Goal: Task Accomplishment & Management: Complete application form

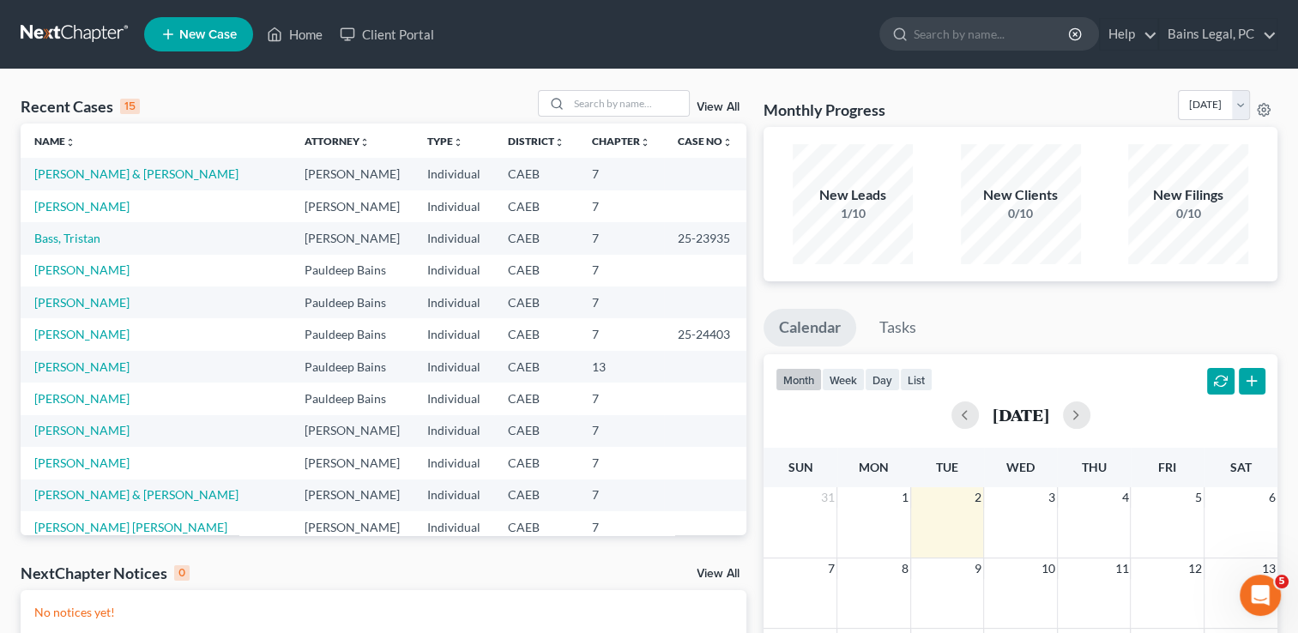
click at [627, 120] on div "Recent Cases 15 View All" at bounding box center [384, 106] width 726 height 33
click at [611, 97] on input "search" at bounding box center [629, 103] width 120 height 25
type input "f"
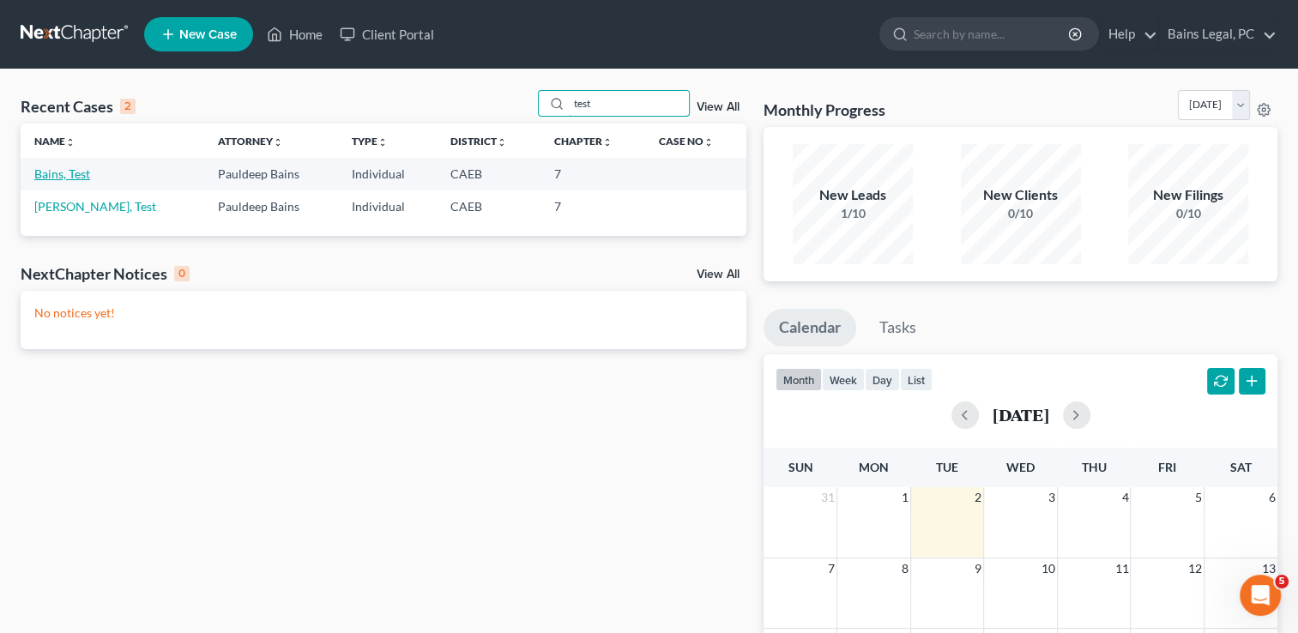
type input "test"
click at [72, 171] on link "Bains, Test" at bounding box center [62, 173] width 56 height 15
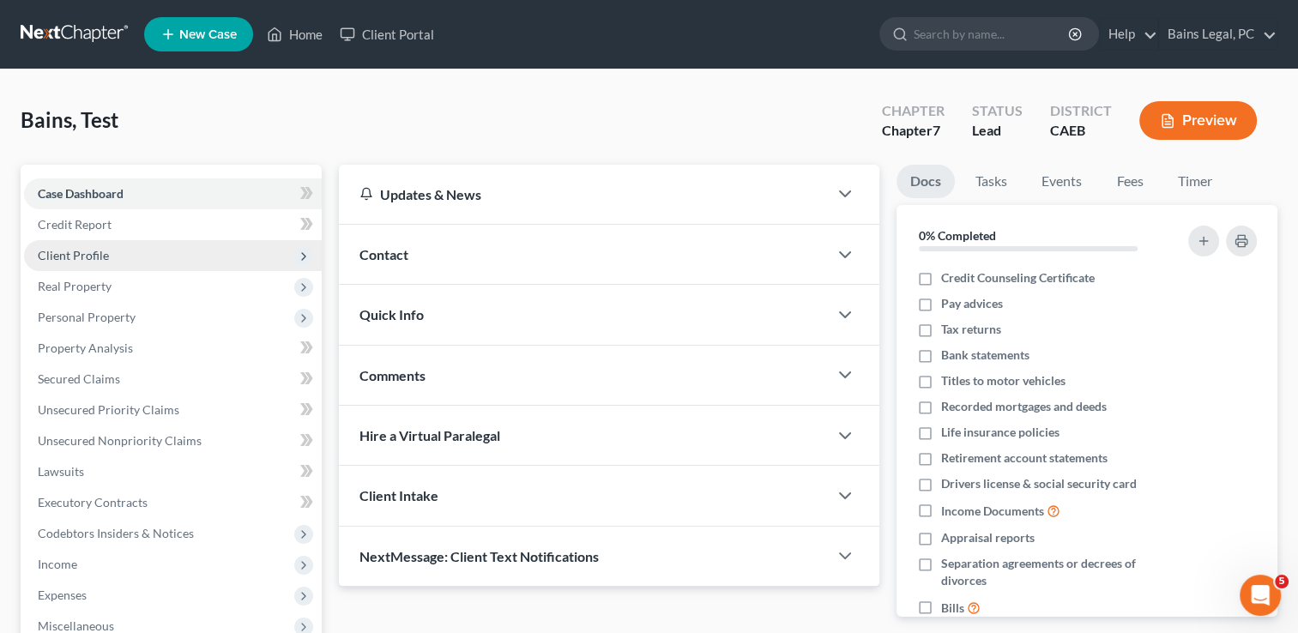
click at [72, 258] on span "Client Profile" at bounding box center [73, 255] width 71 height 15
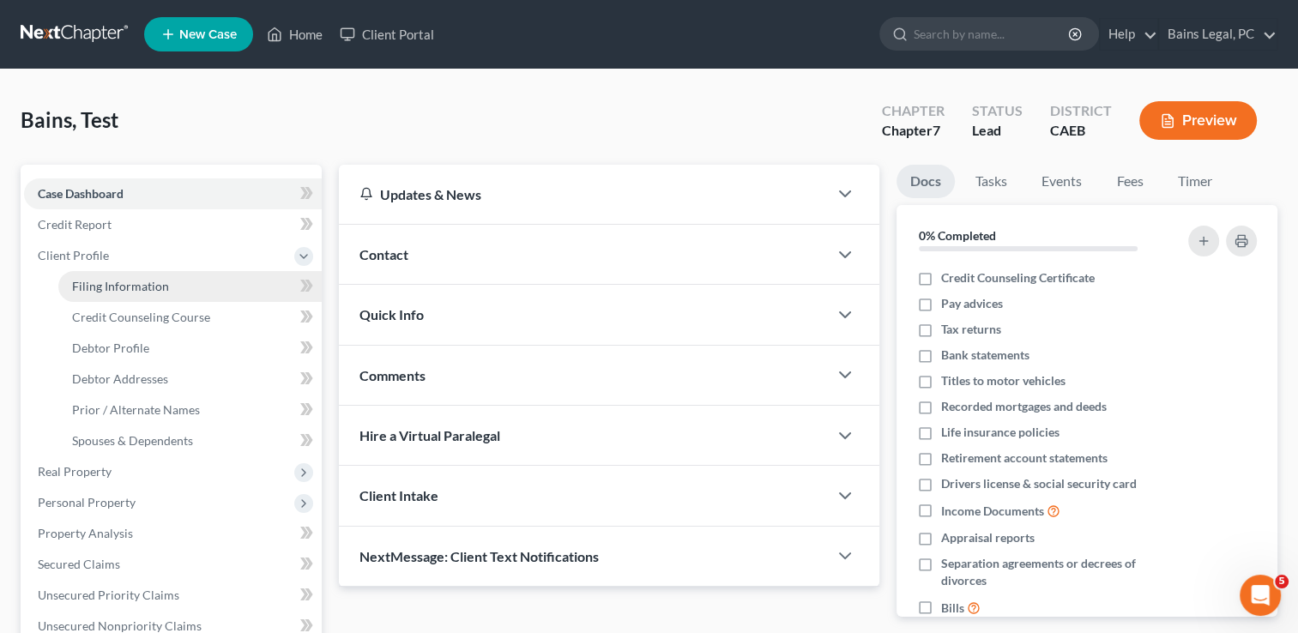
click at [95, 289] on span "Filing Information" at bounding box center [120, 286] width 97 height 15
select select "1"
select select "0"
select select "4"
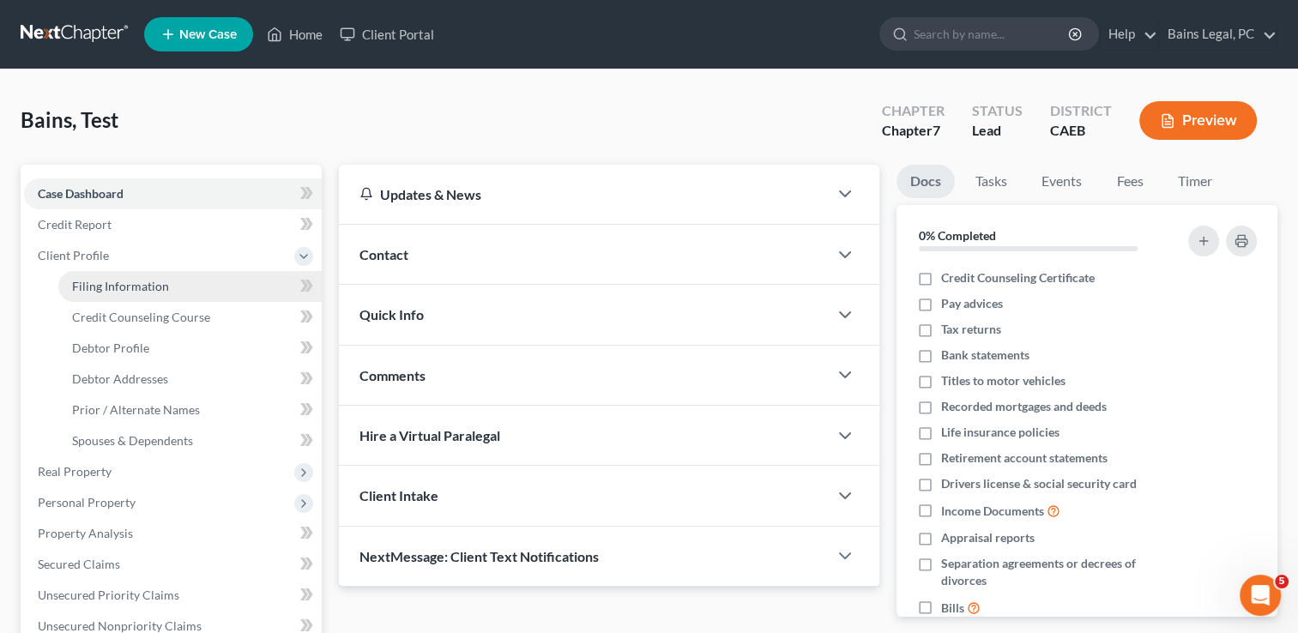
select select "1"
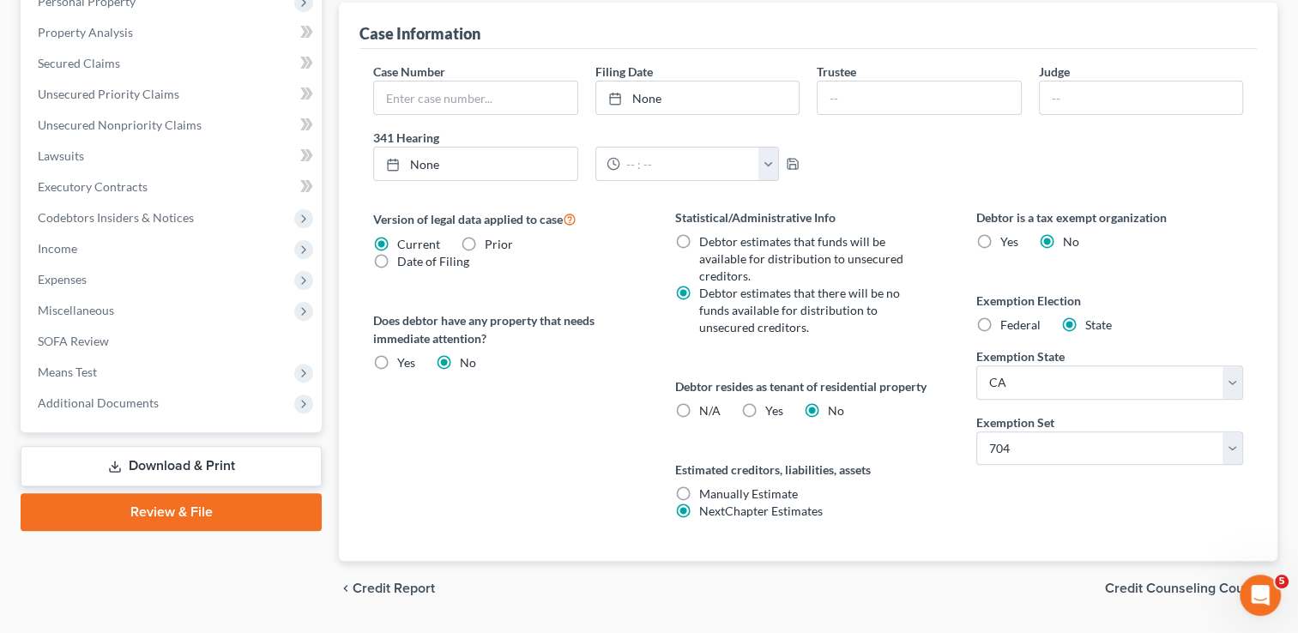
scroll to position [546, 0]
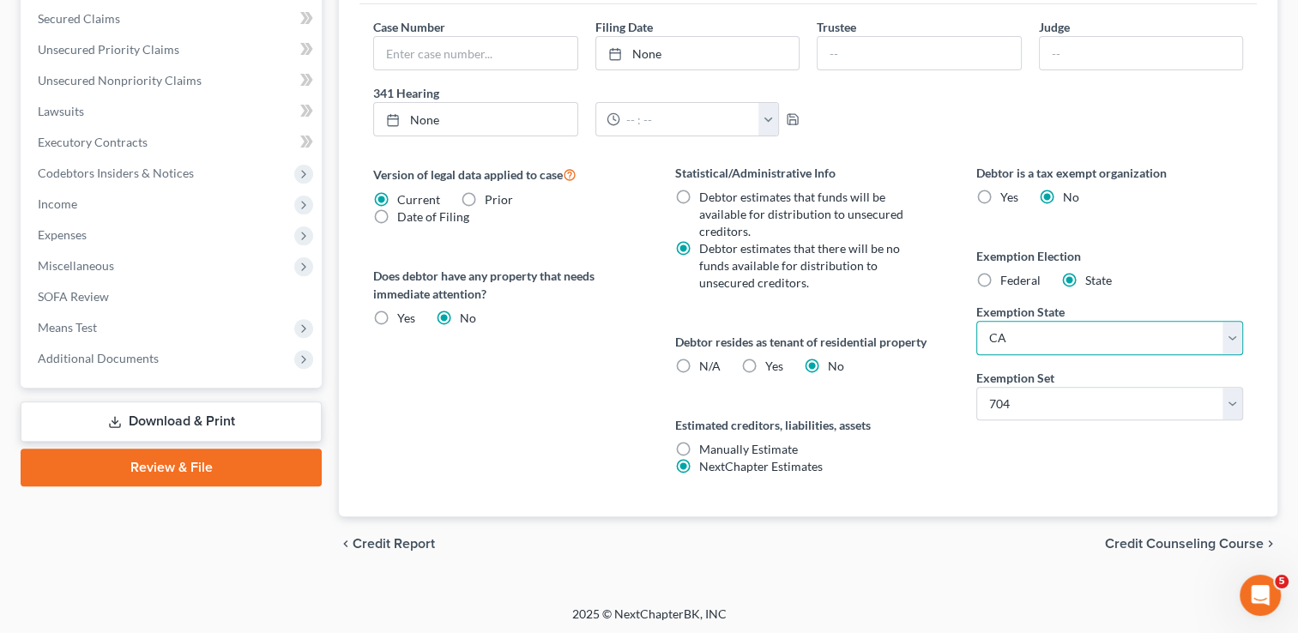
click at [1043, 340] on select "State [US_STATE] AK AR AZ CA CO CT DE DC [GEOGRAPHIC_DATA] [GEOGRAPHIC_DATA] GU…" at bounding box center [1109, 338] width 267 height 34
select select "0"
click at [976, 321] on select "State [US_STATE] AK AR AZ CA CO CT DE DC [GEOGRAPHIC_DATA] [GEOGRAPHIC_DATA] GU…" at bounding box center [1109, 338] width 267 height 34
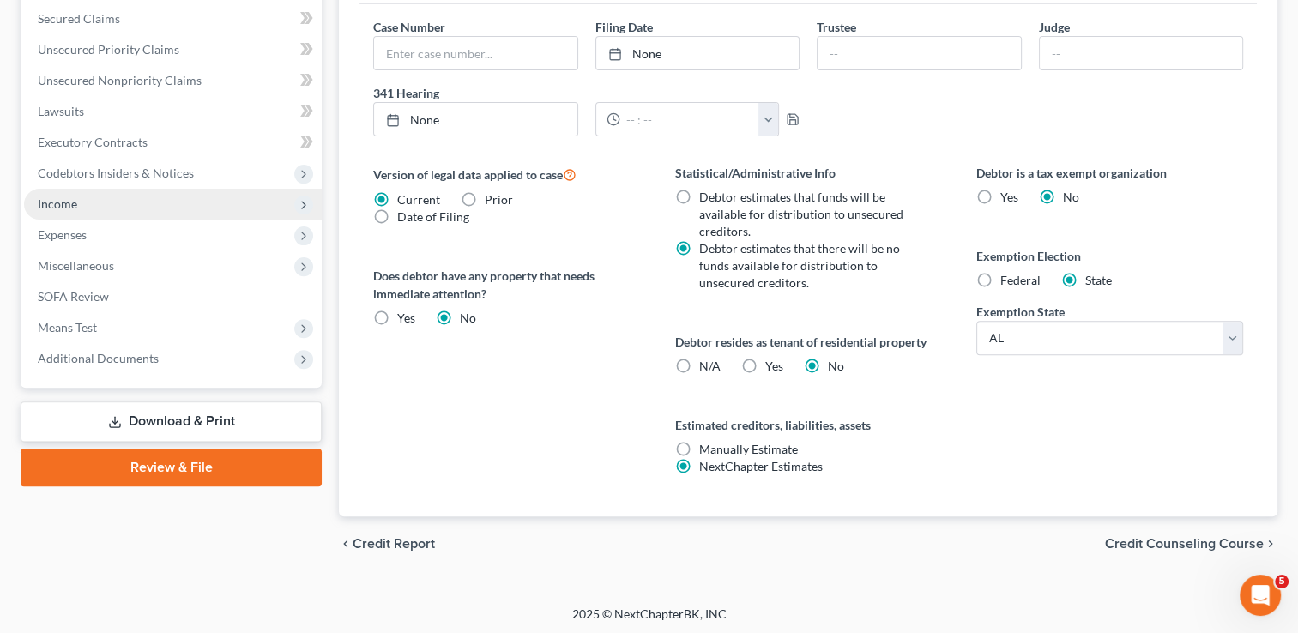
click at [185, 208] on span "Income" at bounding box center [173, 204] width 298 height 31
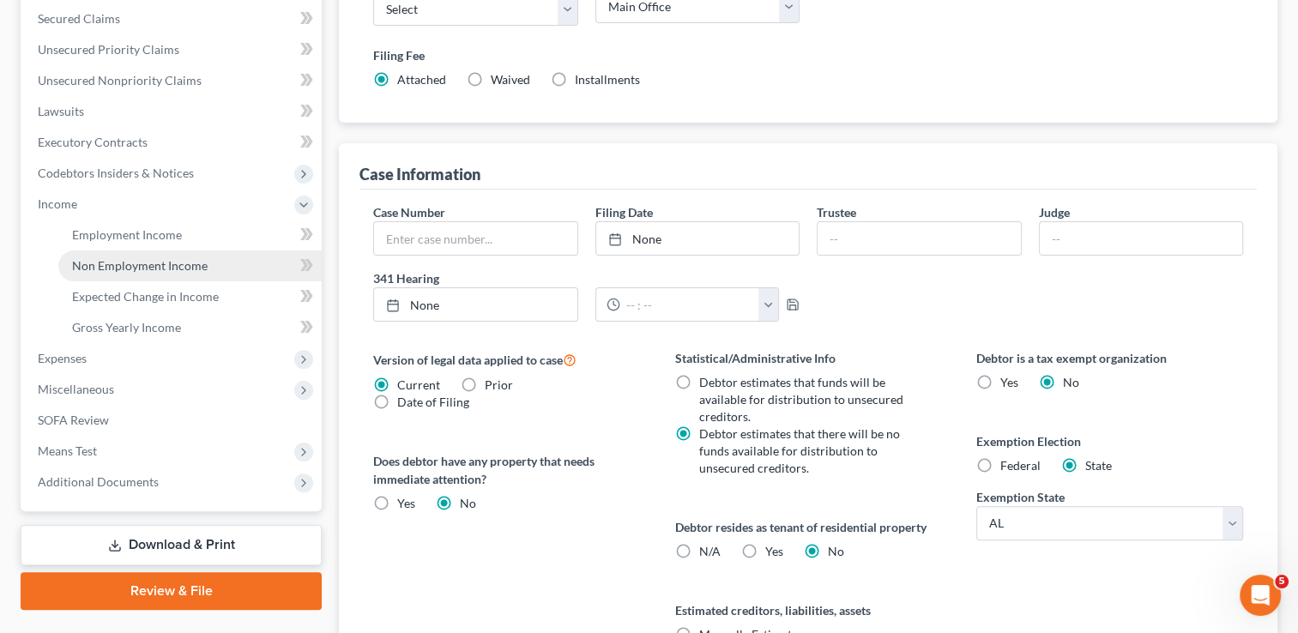
click at [185, 258] on span "Non Employment Income" at bounding box center [140, 265] width 136 height 15
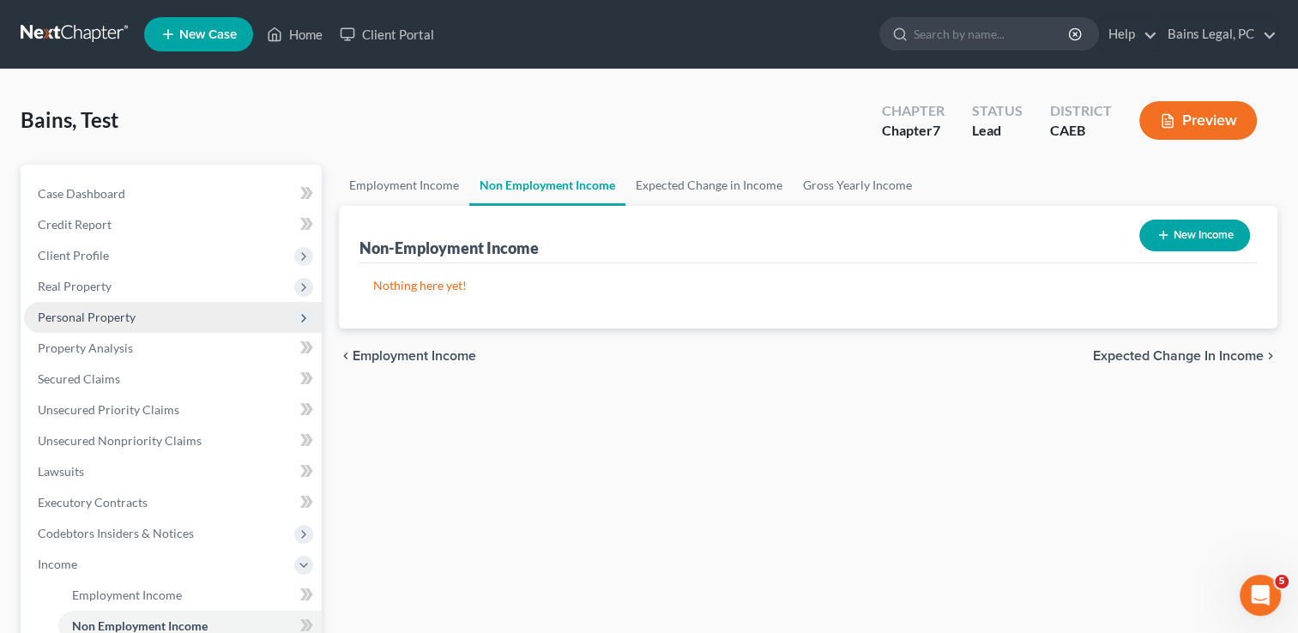
click at [79, 307] on span "Personal Property" at bounding box center [173, 317] width 298 height 31
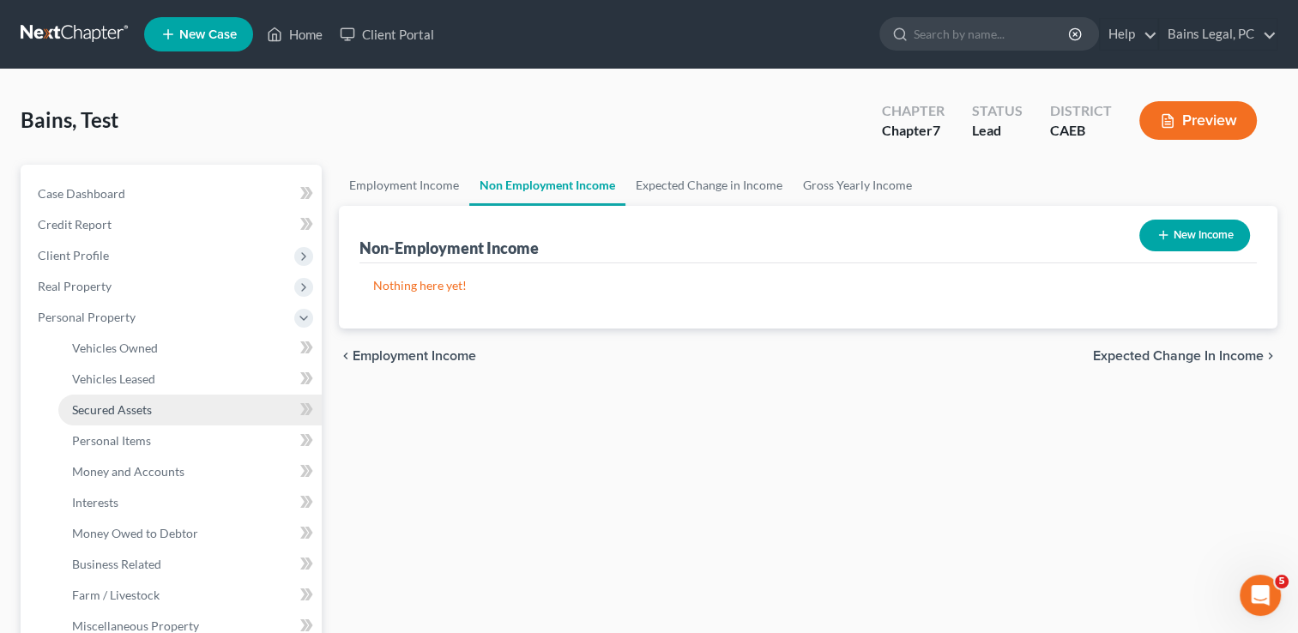
click at [103, 407] on span "Secured Assets" at bounding box center [112, 409] width 80 height 15
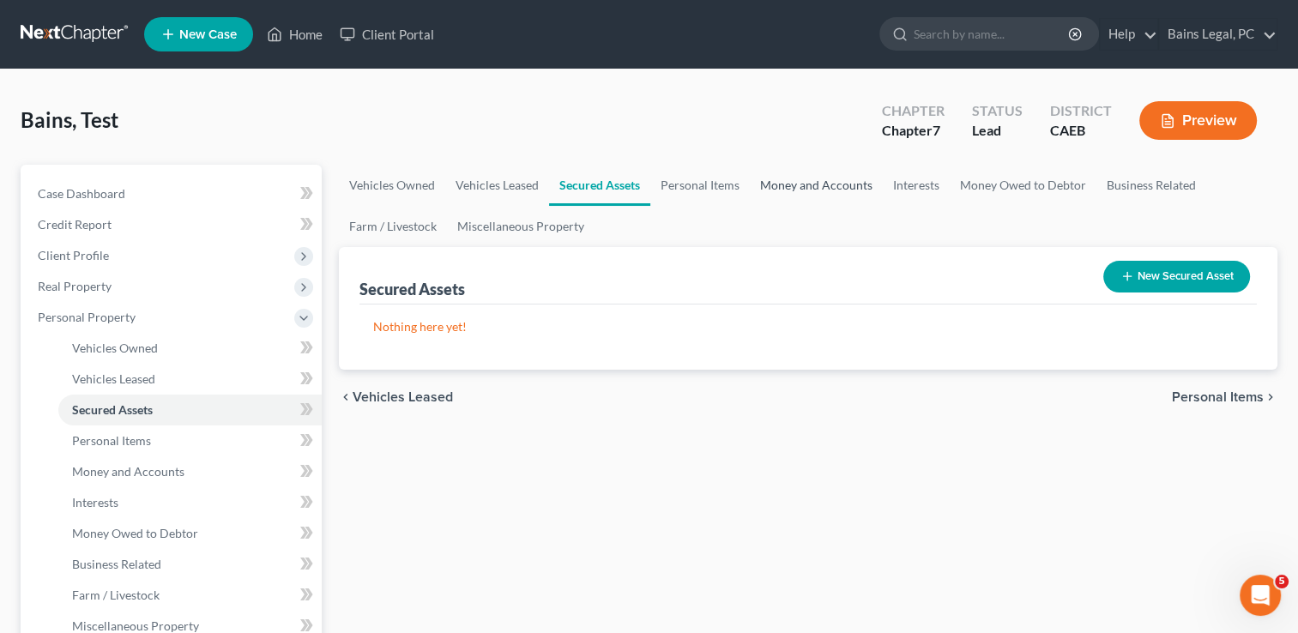
click at [833, 180] on link "Money and Accounts" at bounding box center [816, 185] width 133 height 41
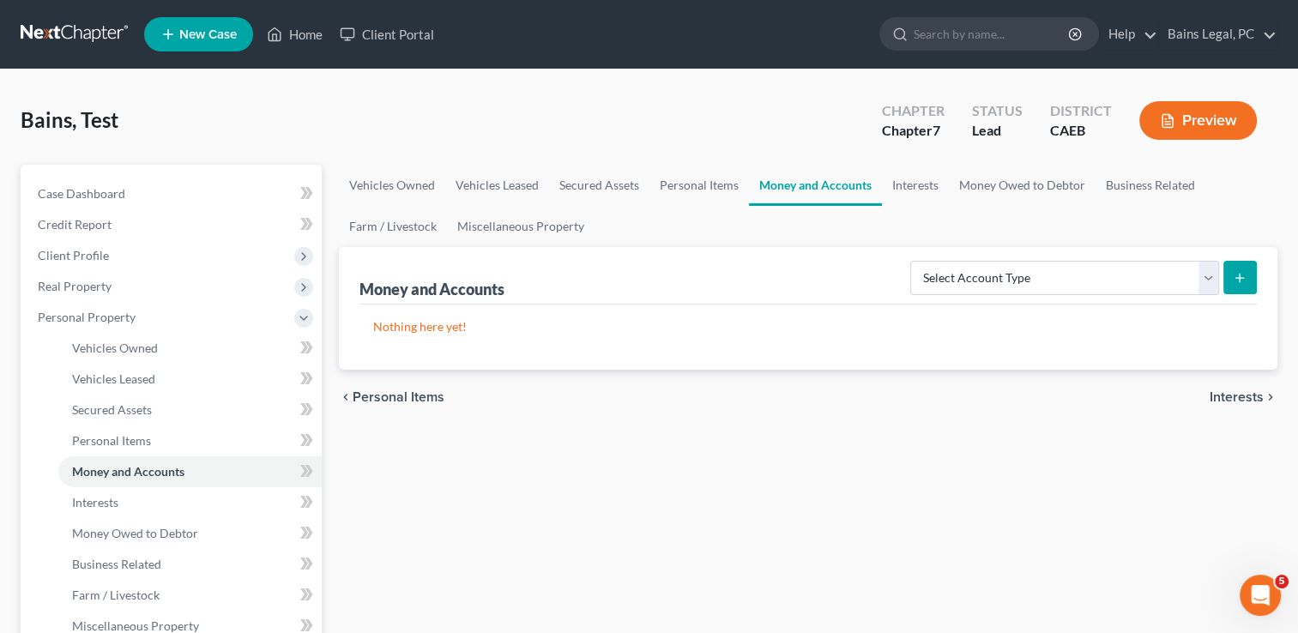
click at [1249, 280] on button "submit" at bounding box center [1240, 277] width 33 height 33
click at [722, 195] on link "Personal Items" at bounding box center [700, 185] width 100 height 41
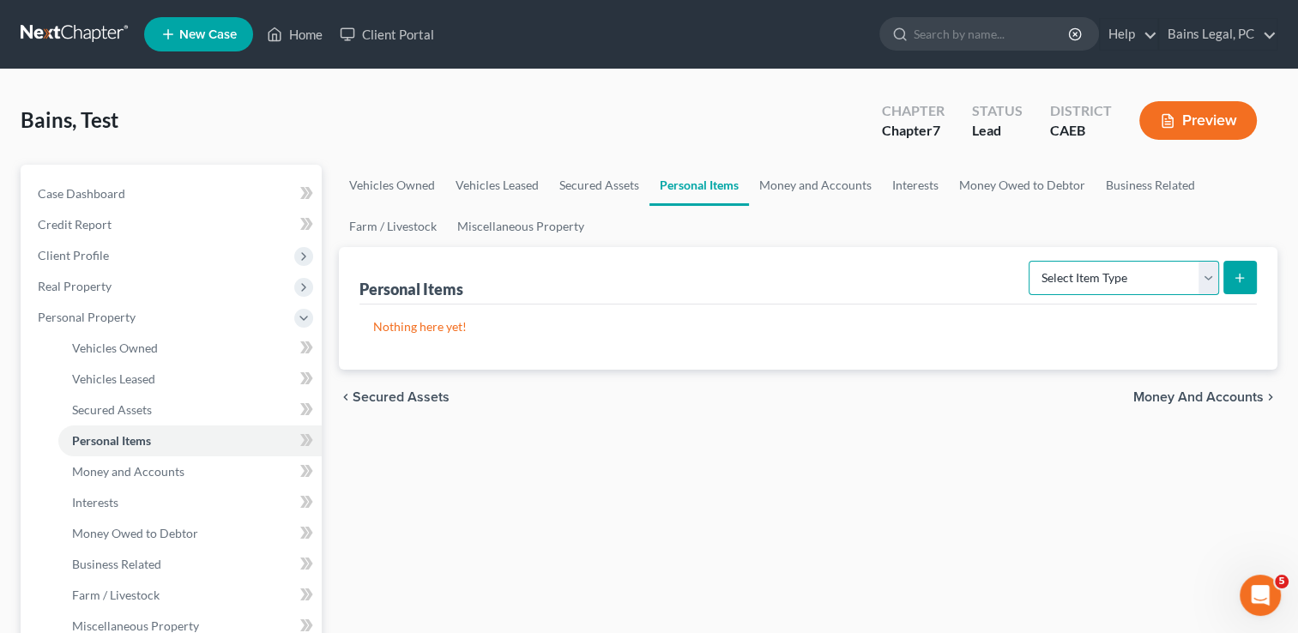
click at [1129, 279] on select "Select Item Type Clothing Collectibles Of Value Electronics Firearms Household …" at bounding box center [1124, 278] width 190 height 34
select select "household_goods"
click at [1030, 261] on select "Select Item Type Clothing Collectibles Of Value Electronics Firearms Household …" at bounding box center [1124, 278] width 190 height 34
click at [1258, 276] on div "Personal Items Select Item Type Clothing Collectibles Of Value Electronics Fire…" at bounding box center [808, 308] width 939 height 123
click at [1253, 276] on button "submit" at bounding box center [1240, 277] width 33 height 33
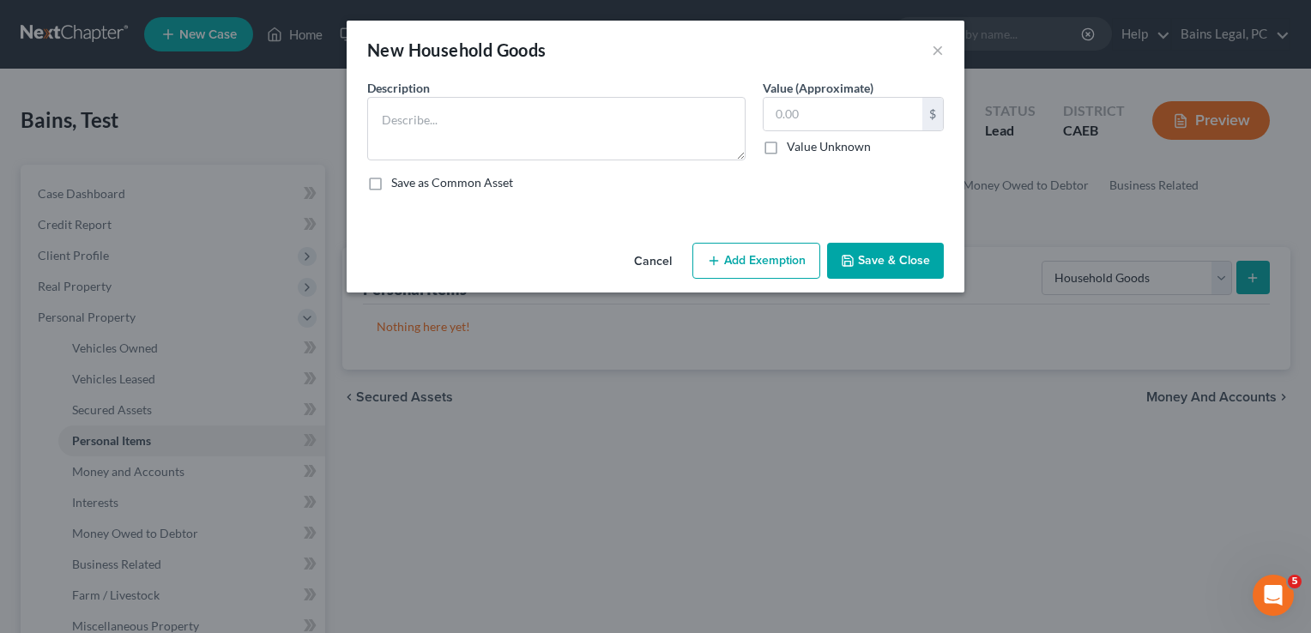
click at [704, 263] on button "Add Exemption" at bounding box center [756, 261] width 128 height 36
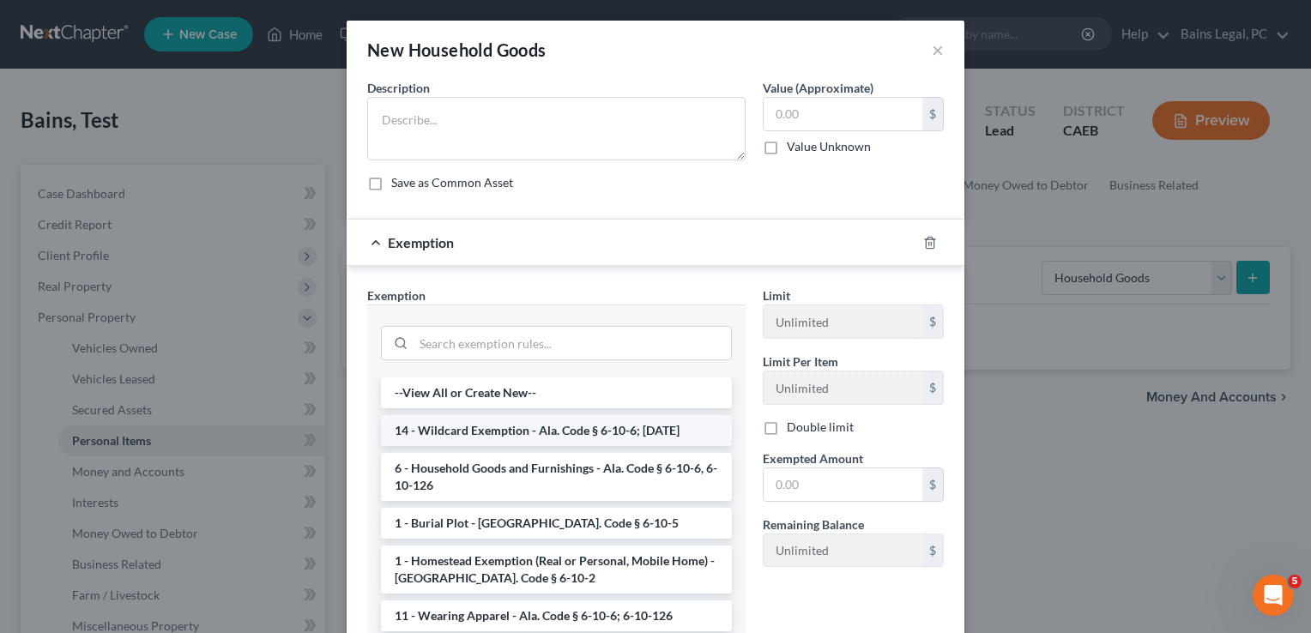
click at [668, 433] on li "14 - Wildcard Exemption - Ala. Code § 6-10-6; [DATE]" at bounding box center [556, 430] width 351 height 31
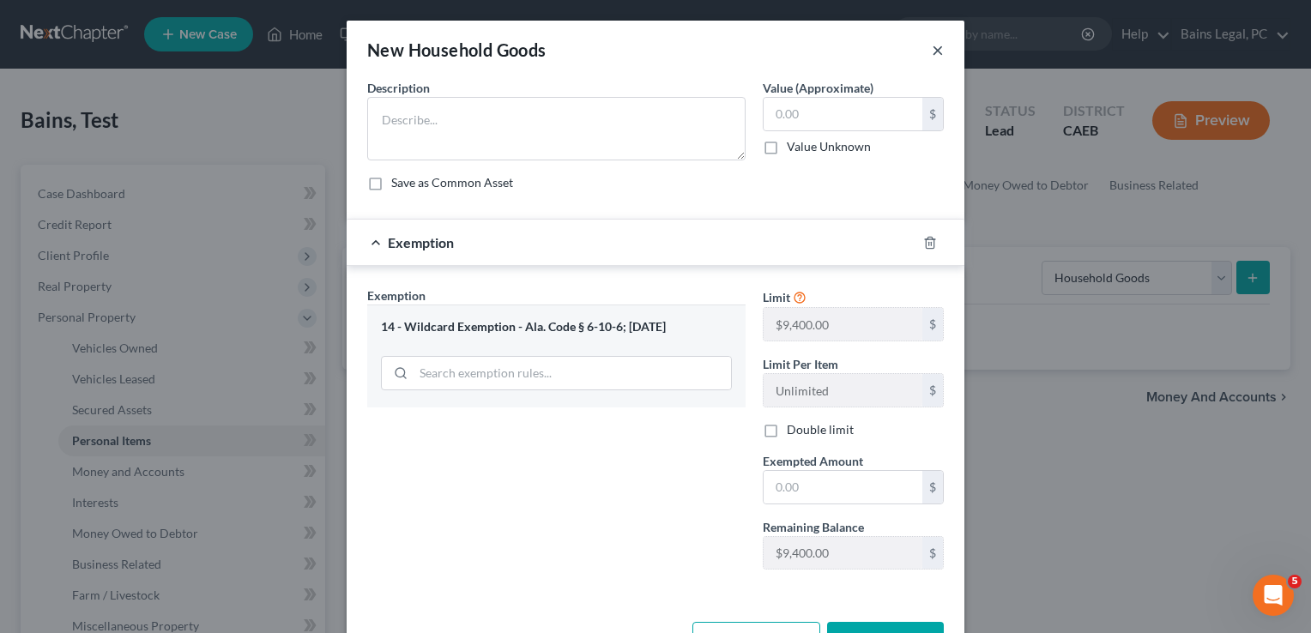
click at [932, 51] on button "×" at bounding box center [938, 49] width 12 height 21
